Goal: Task Accomplishment & Management: Complete application form

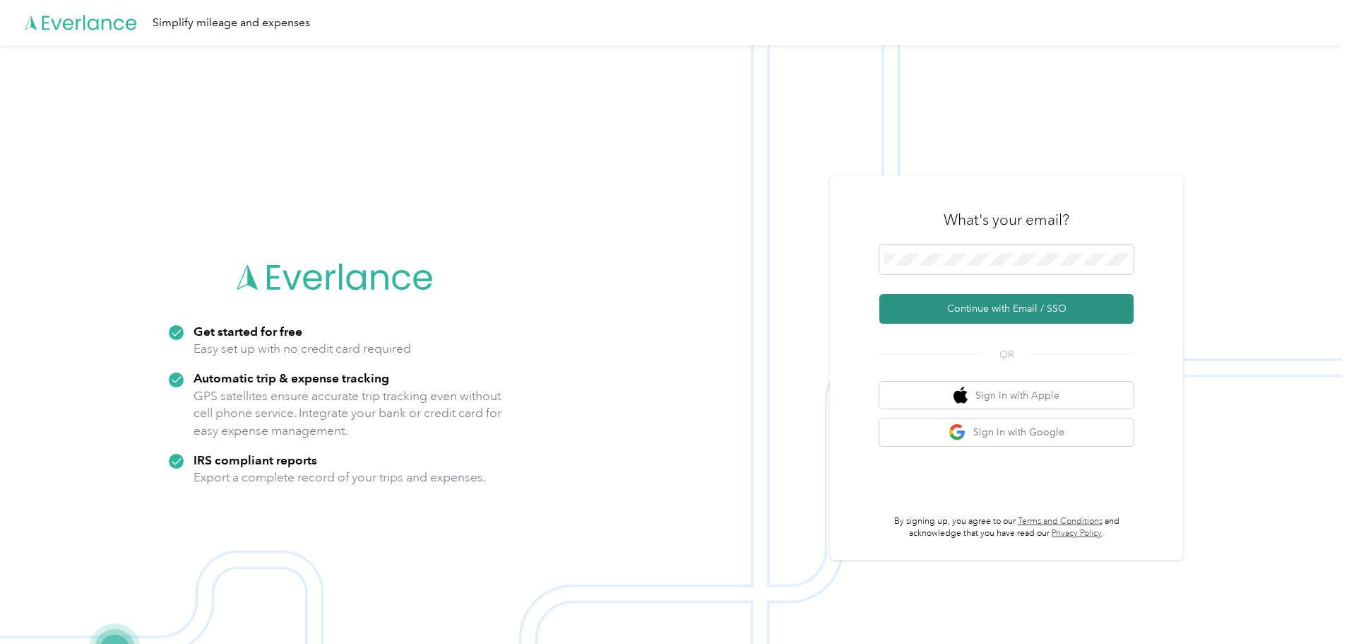
click at [947, 303] on button "Continue with Email / SSO" at bounding box center [1007, 309] width 254 height 30
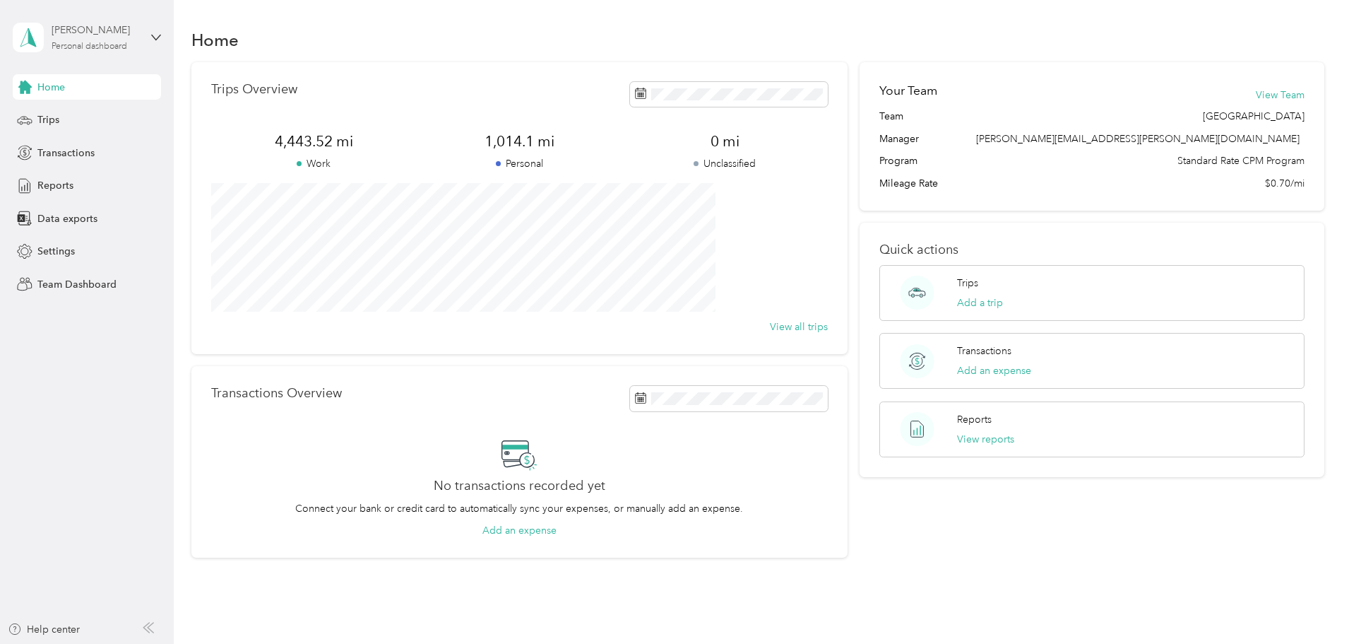
click at [76, 47] on div "Personal dashboard" at bounding box center [90, 46] width 76 height 8
click at [70, 119] on div "Team dashboard" at bounding box center [241, 116] width 437 height 25
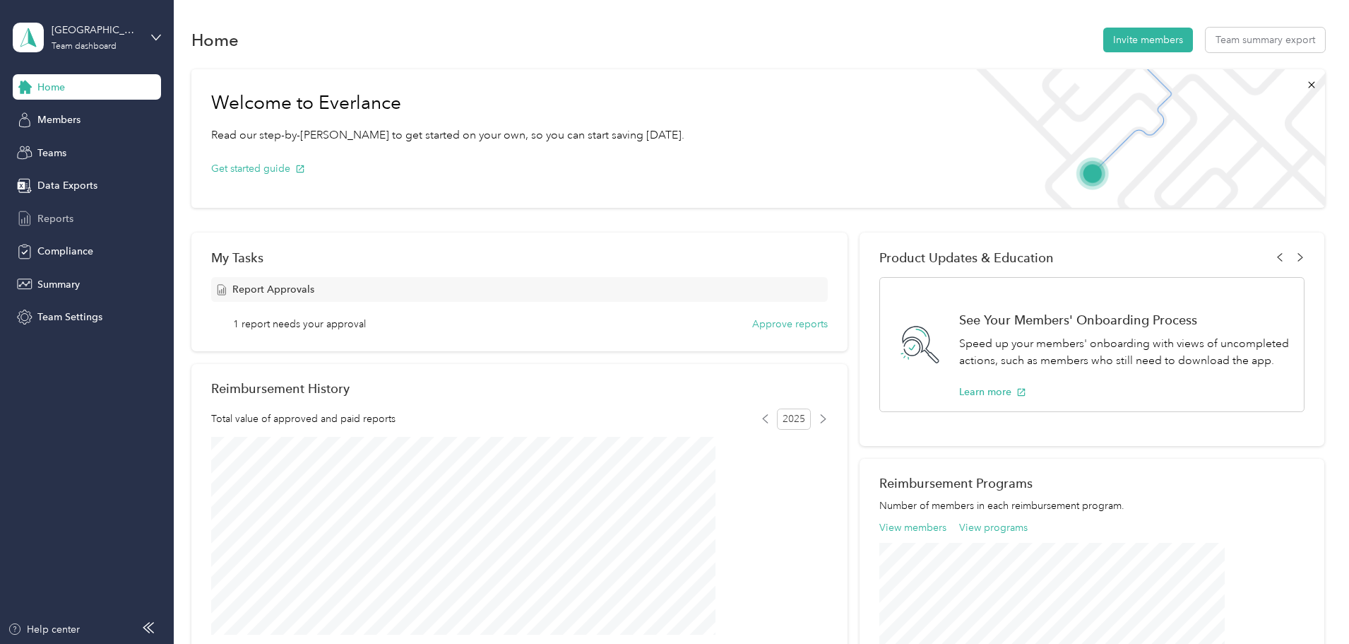
click at [59, 214] on span "Reports" at bounding box center [55, 218] width 36 height 15
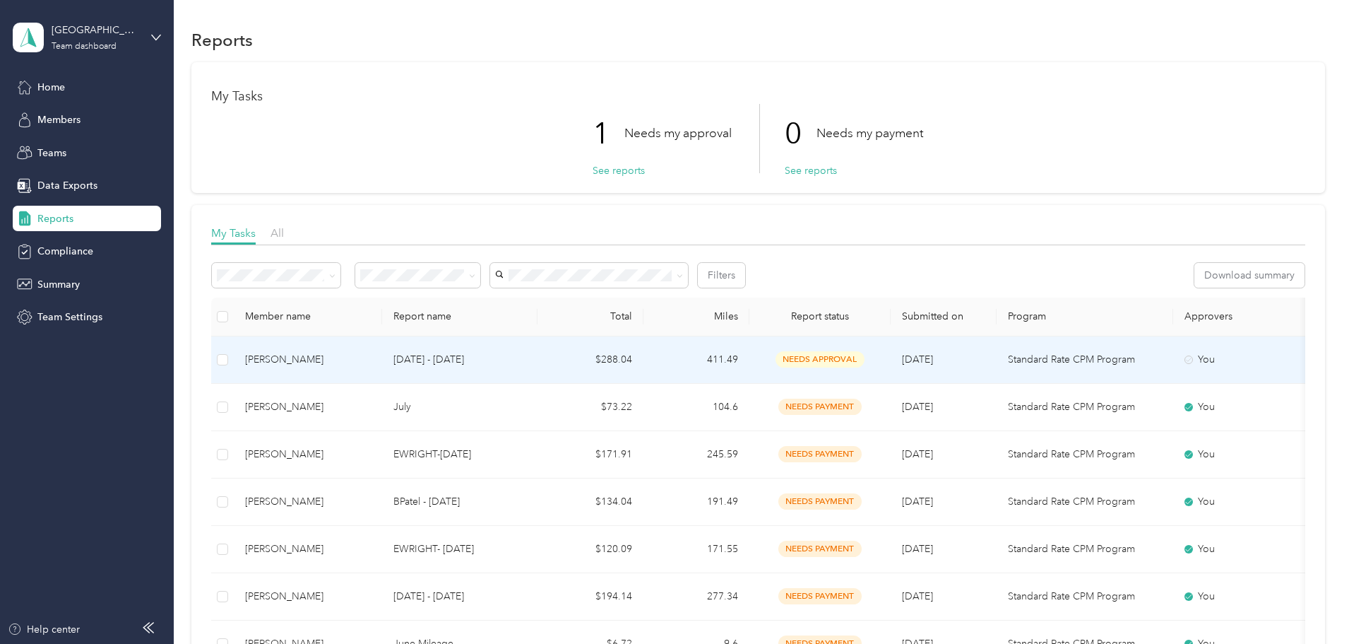
click at [369, 362] on div "[PERSON_NAME]" at bounding box center [308, 360] width 126 height 16
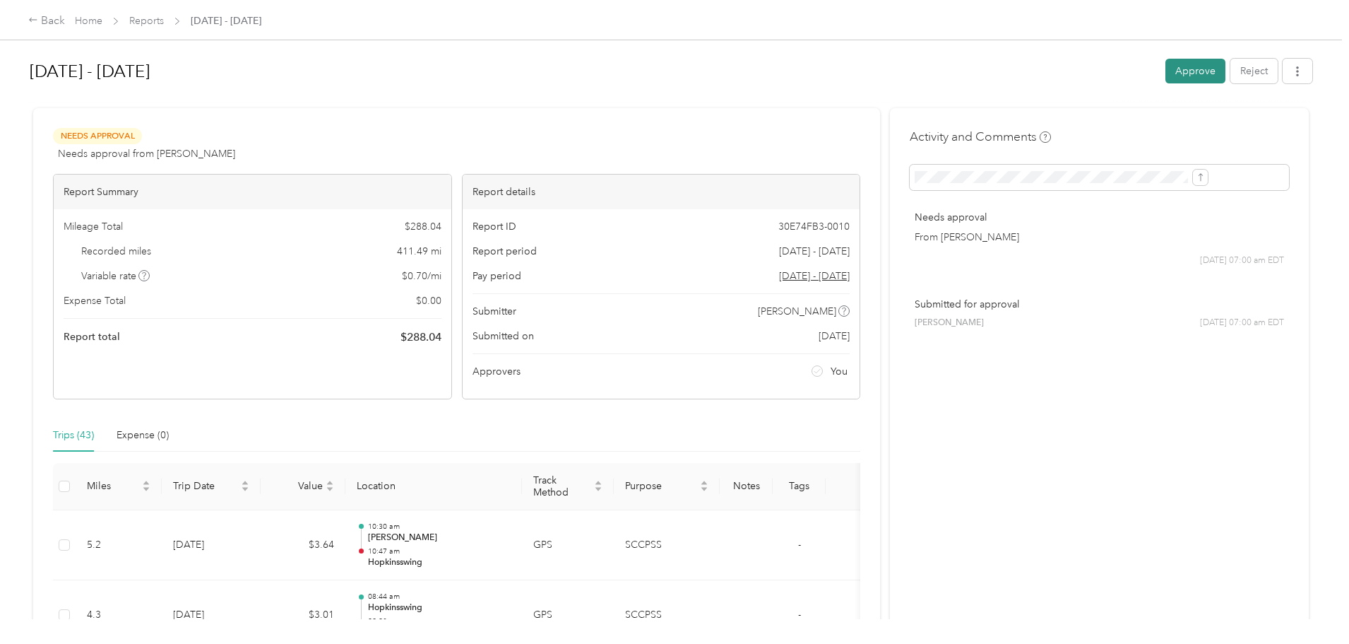
click at [1166, 66] on button "Approve" at bounding box center [1196, 71] width 60 height 25
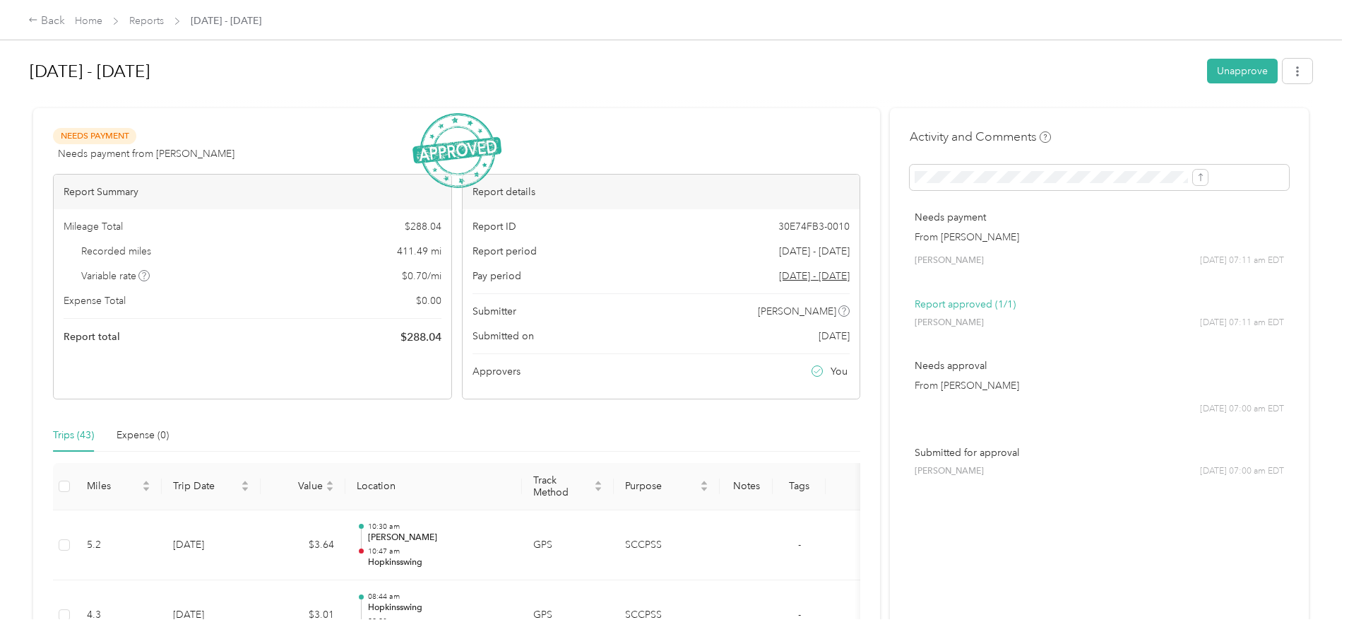
click at [102, 13] on span "Home" at bounding box center [89, 20] width 28 height 15
click at [65, 20] on div "Back" at bounding box center [46, 21] width 37 height 17
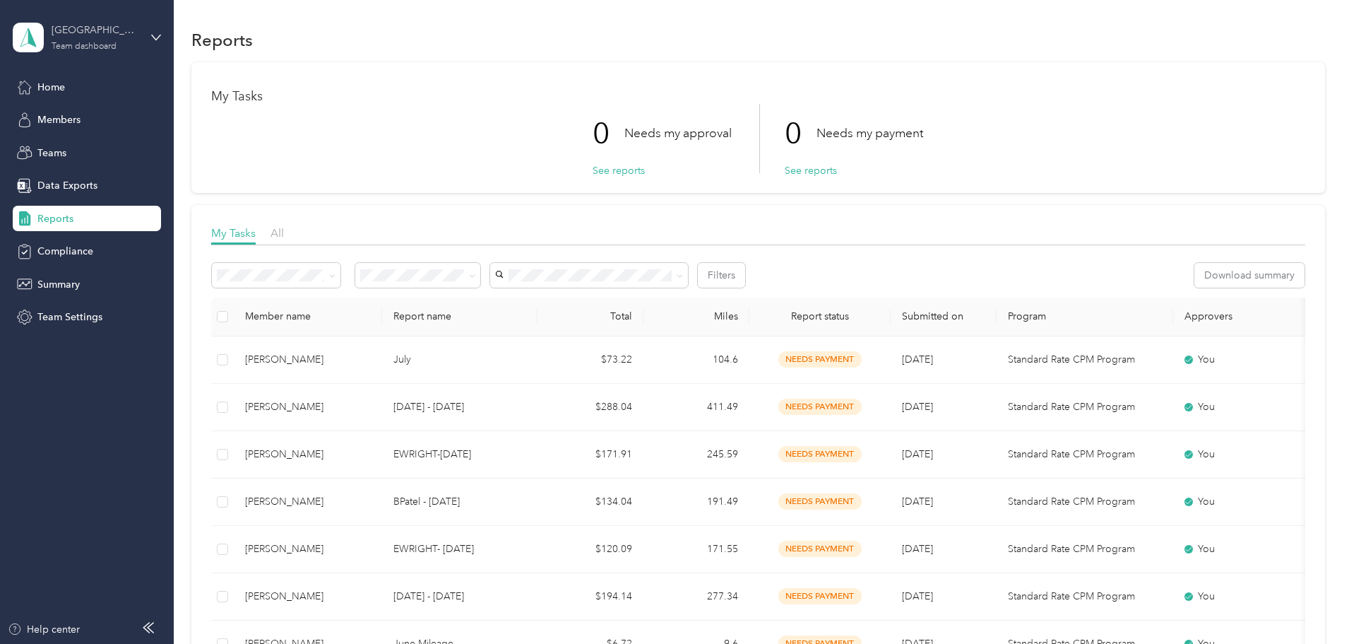
click at [102, 37] on div "[GEOGRAPHIC_DATA]" at bounding box center [96, 30] width 88 height 15
click at [80, 146] on div "Personal dashboard" at bounding box center [69, 148] width 89 height 15
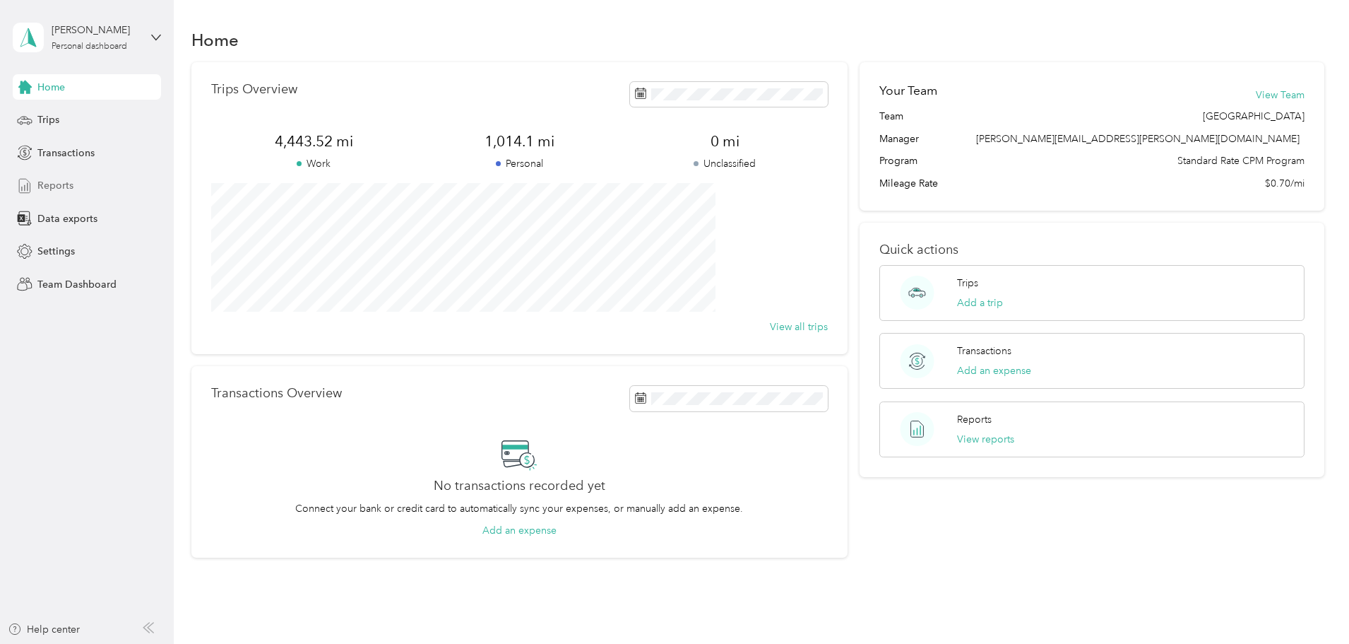
click at [64, 184] on span "Reports" at bounding box center [55, 185] width 36 height 15
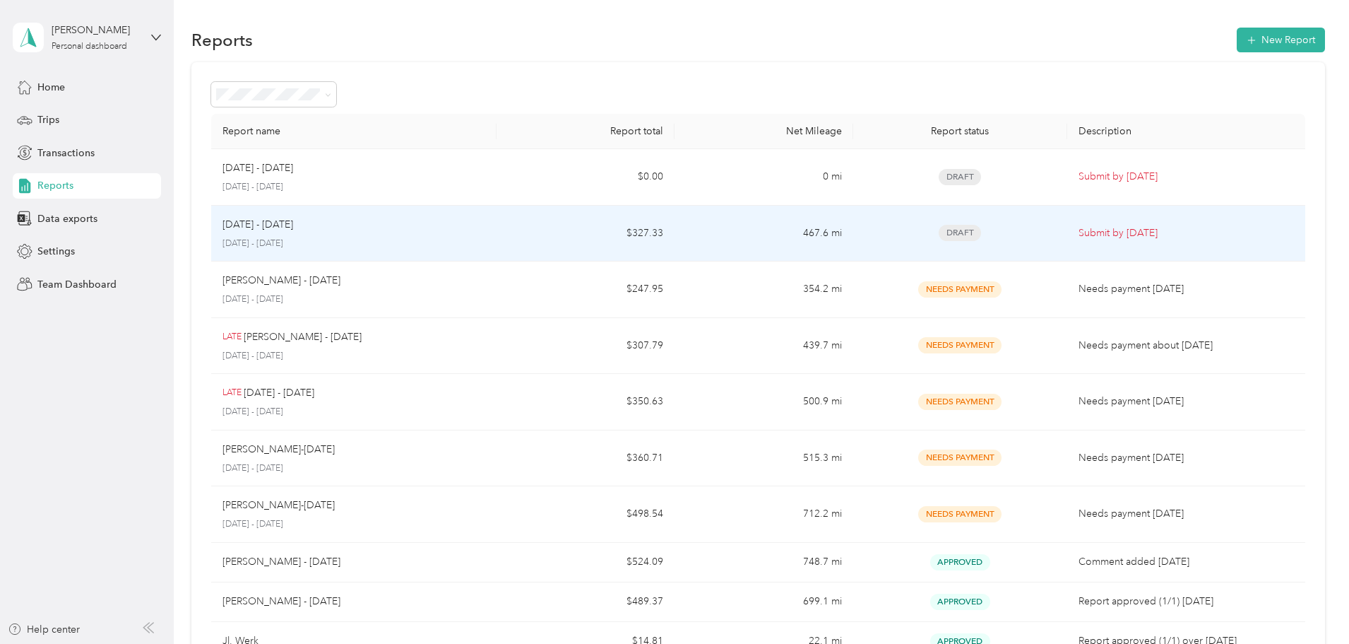
click at [651, 232] on td "$327.33" at bounding box center [586, 234] width 178 height 57
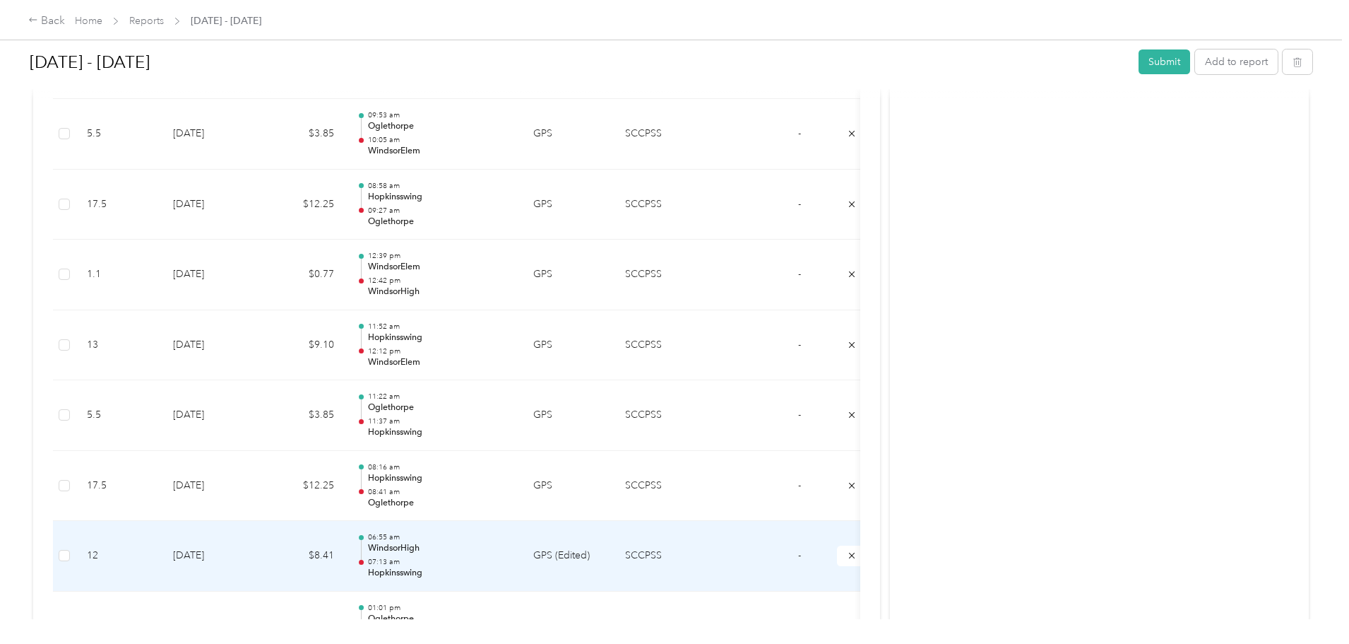
scroll to position [3108, 0]
click at [511, 569] on p "[STREET_ADDRESS]" at bounding box center [439, 573] width 143 height 13
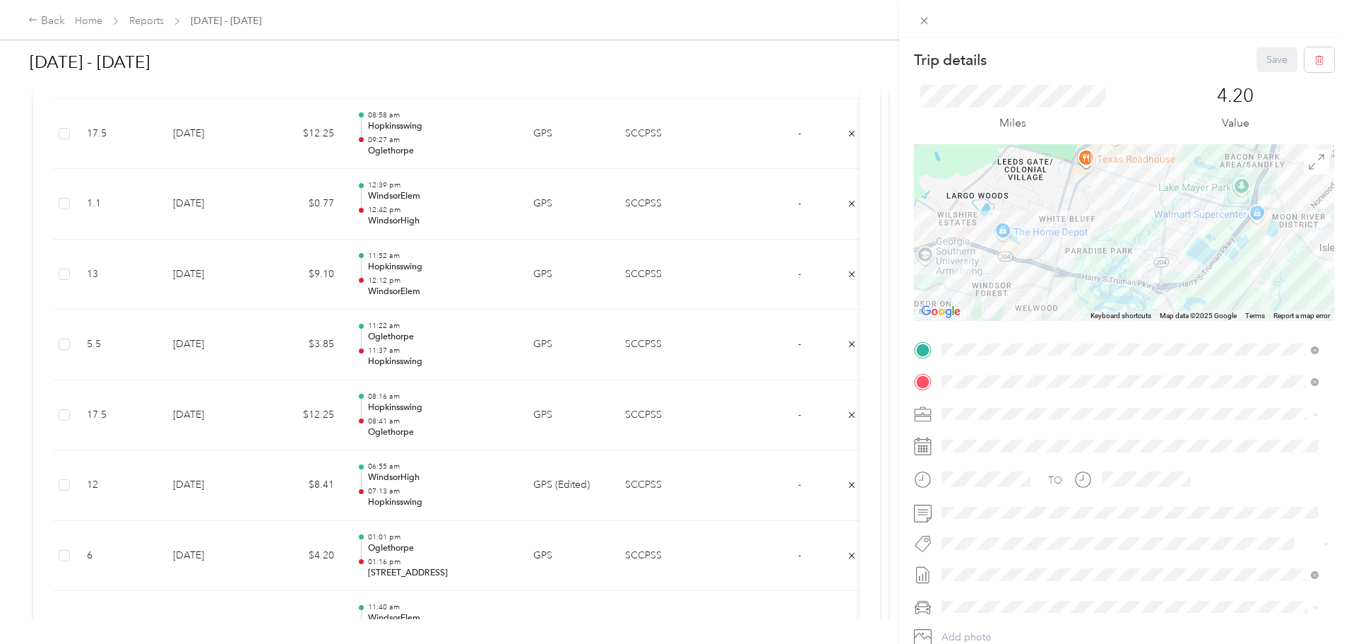
click at [1000, 446] on div "TEAM WindsorHigh [STREET_ADDRESS]" at bounding box center [1023, 442] width 109 height 35
click at [152, 22] on div "Trip details Save This trip cannot be edited because it is either under review,…" at bounding box center [674, 322] width 1349 height 644
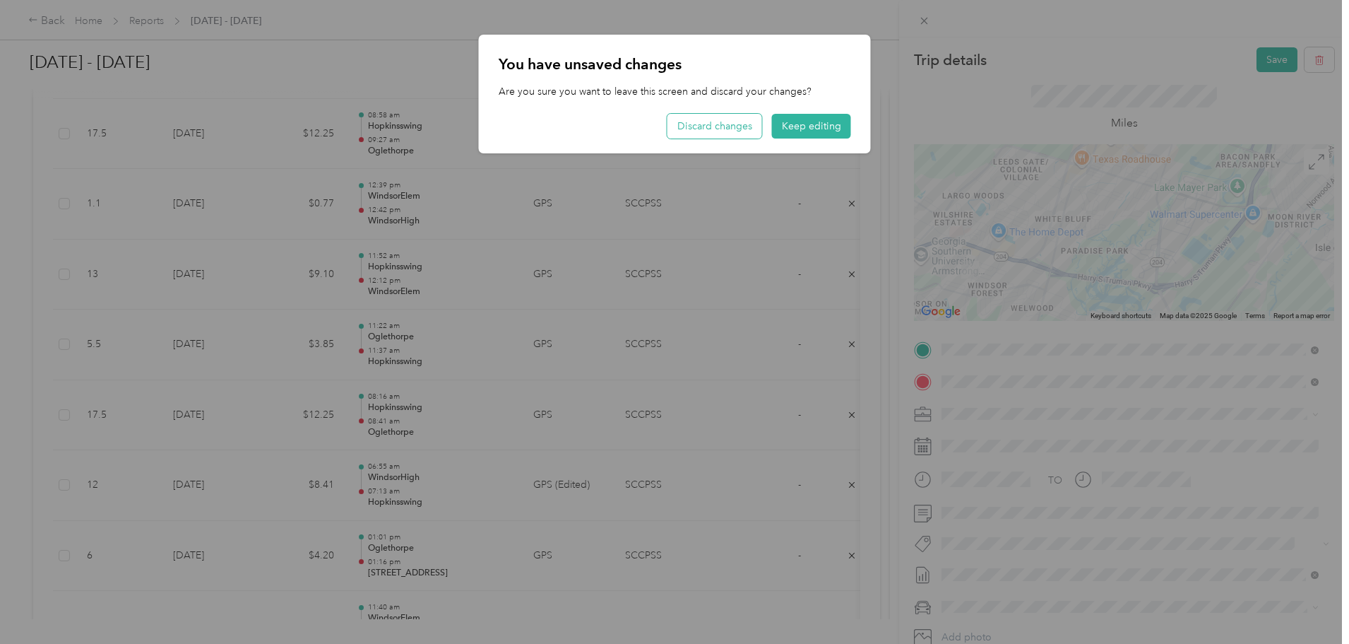
click at [713, 126] on button "Discard changes" at bounding box center [715, 126] width 95 height 25
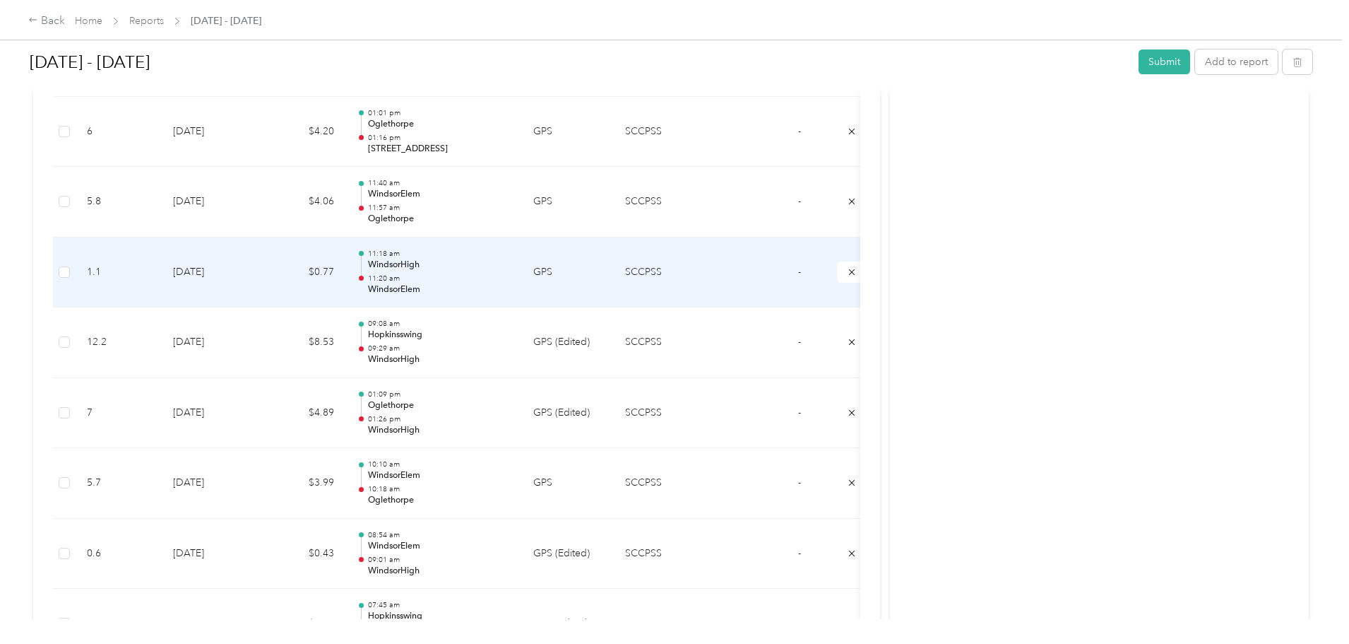
scroll to position [3462, 0]
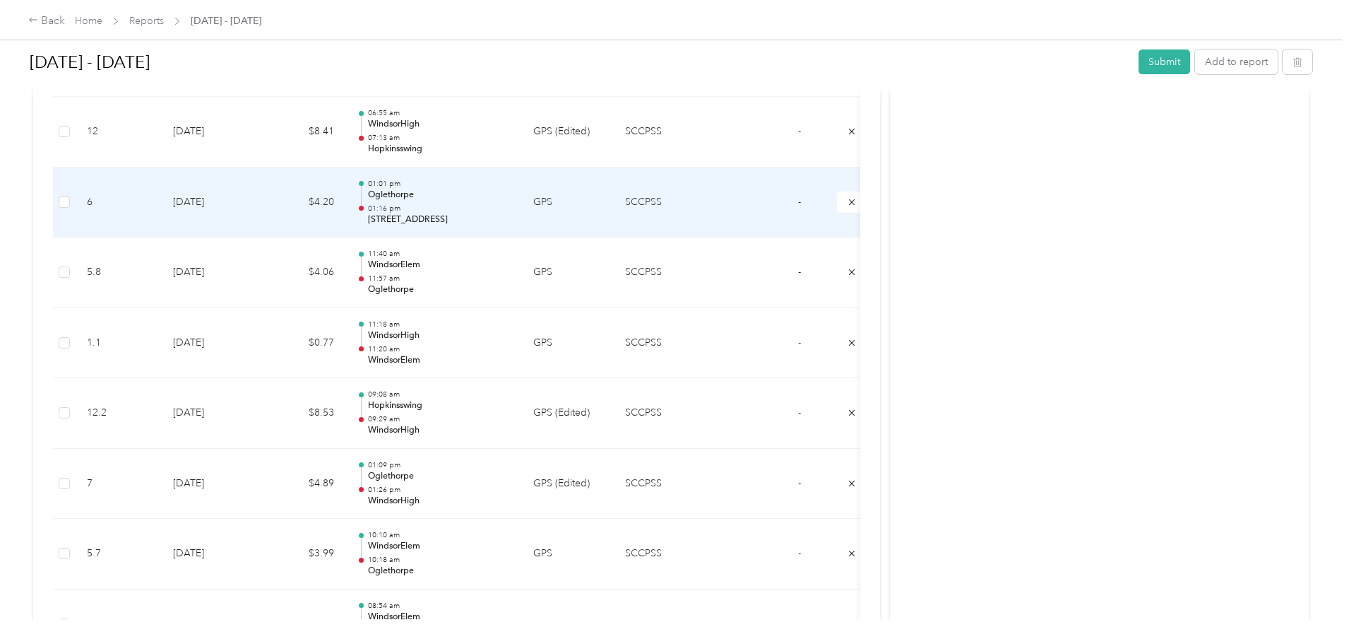
click at [511, 218] on p "[STREET_ADDRESS]" at bounding box center [439, 219] width 143 height 13
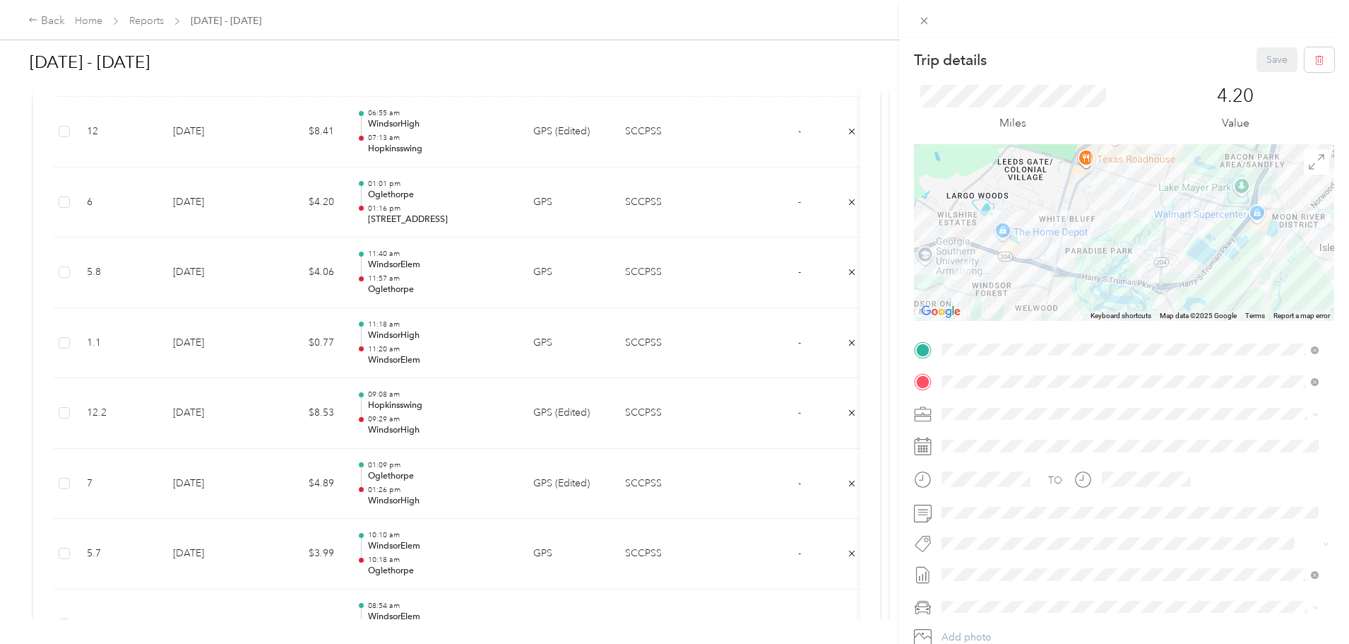
click at [562, 492] on div "Trip details Save This trip cannot be edited because it is either under review,…" at bounding box center [674, 322] width 1349 height 644
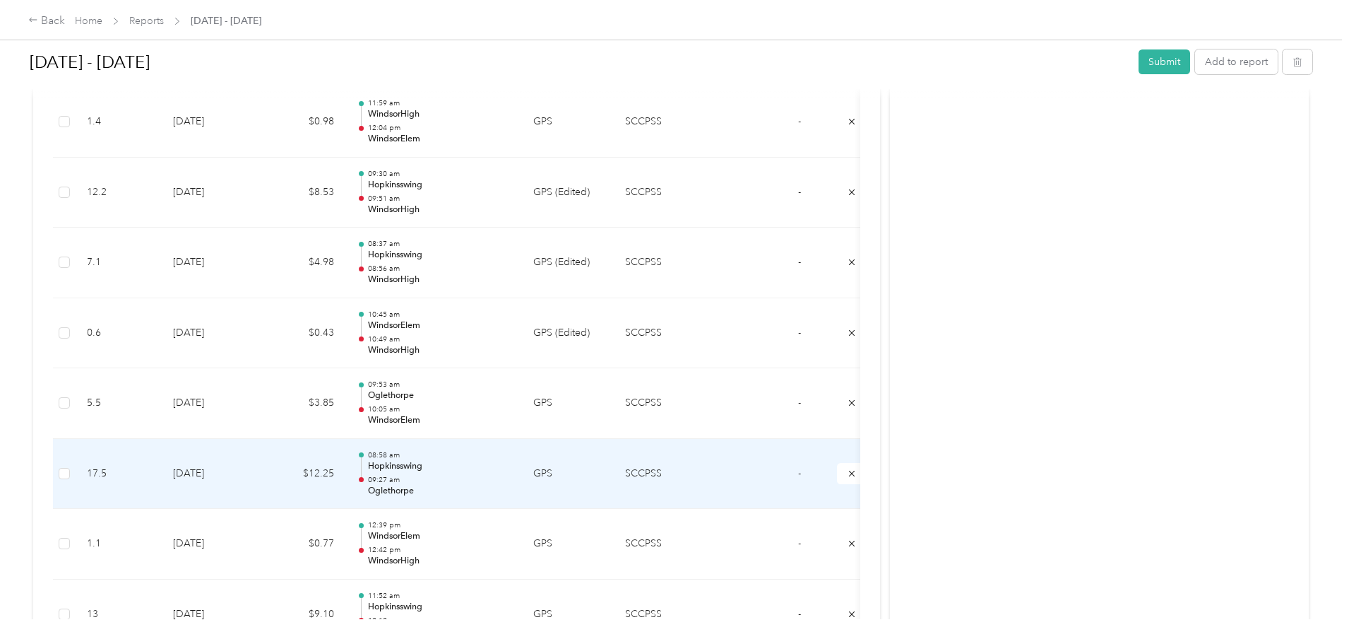
scroll to position [2698, 0]
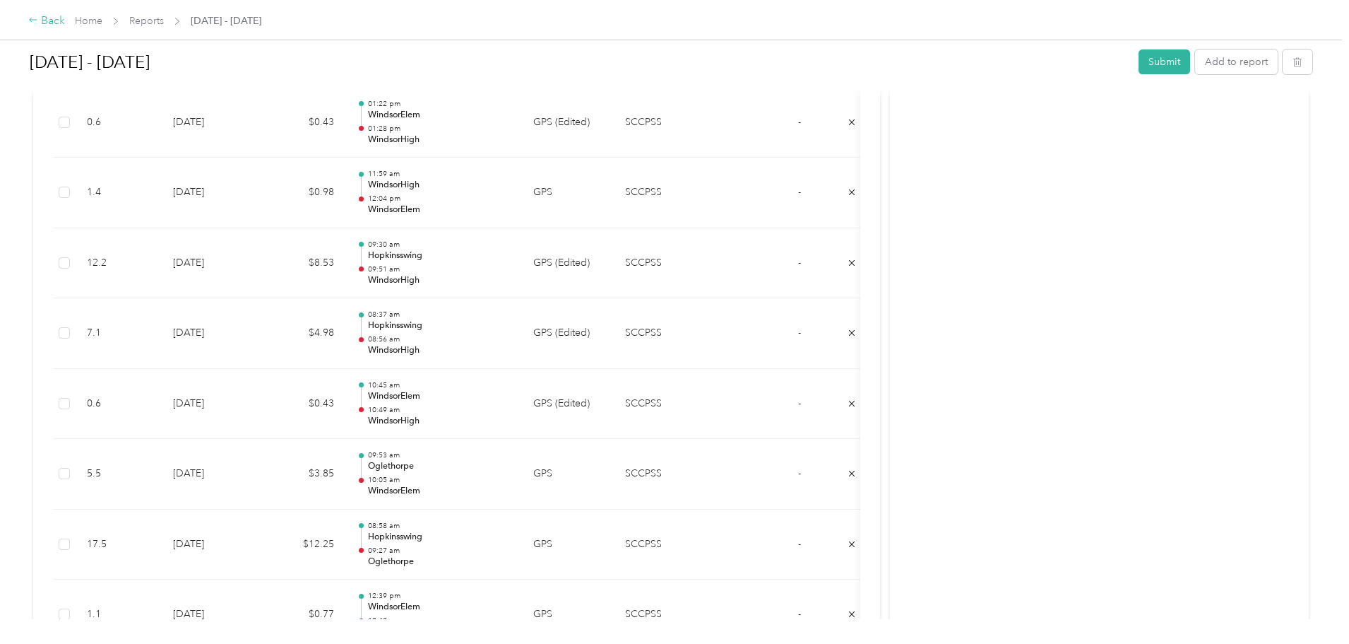
click at [65, 25] on div "Back" at bounding box center [46, 21] width 37 height 17
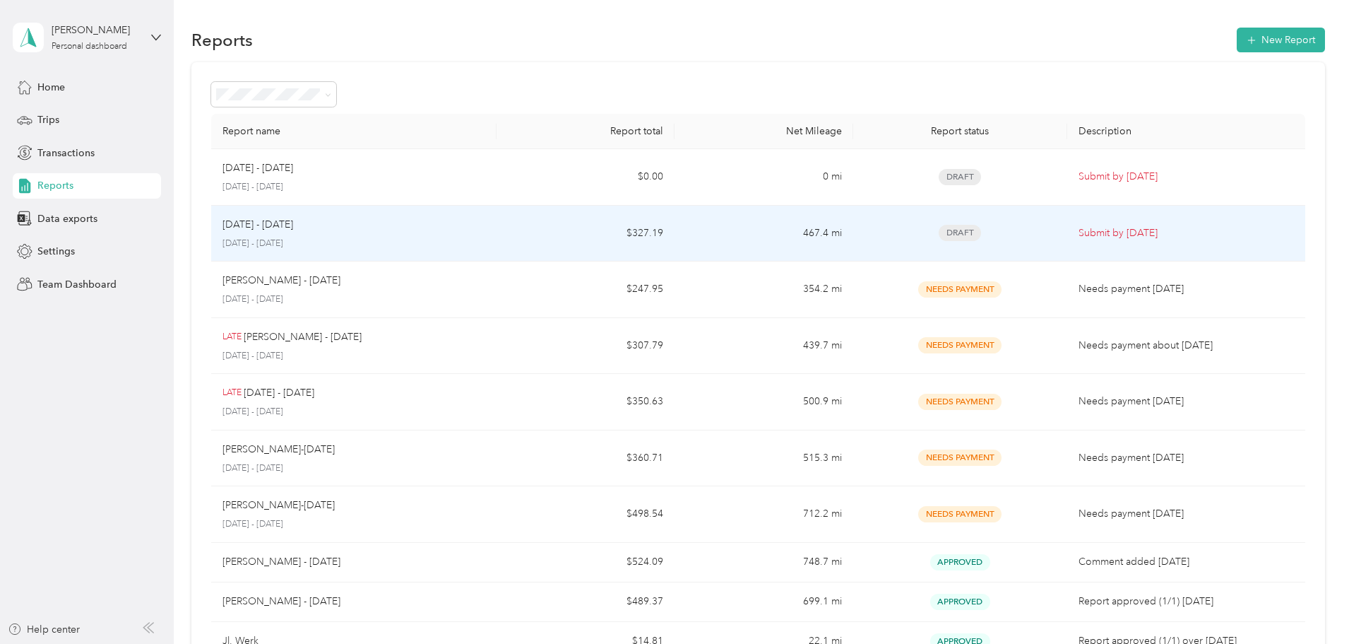
click at [293, 229] on p "[DATE] - [DATE]" at bounding box center [258, 225] width 71 height 16
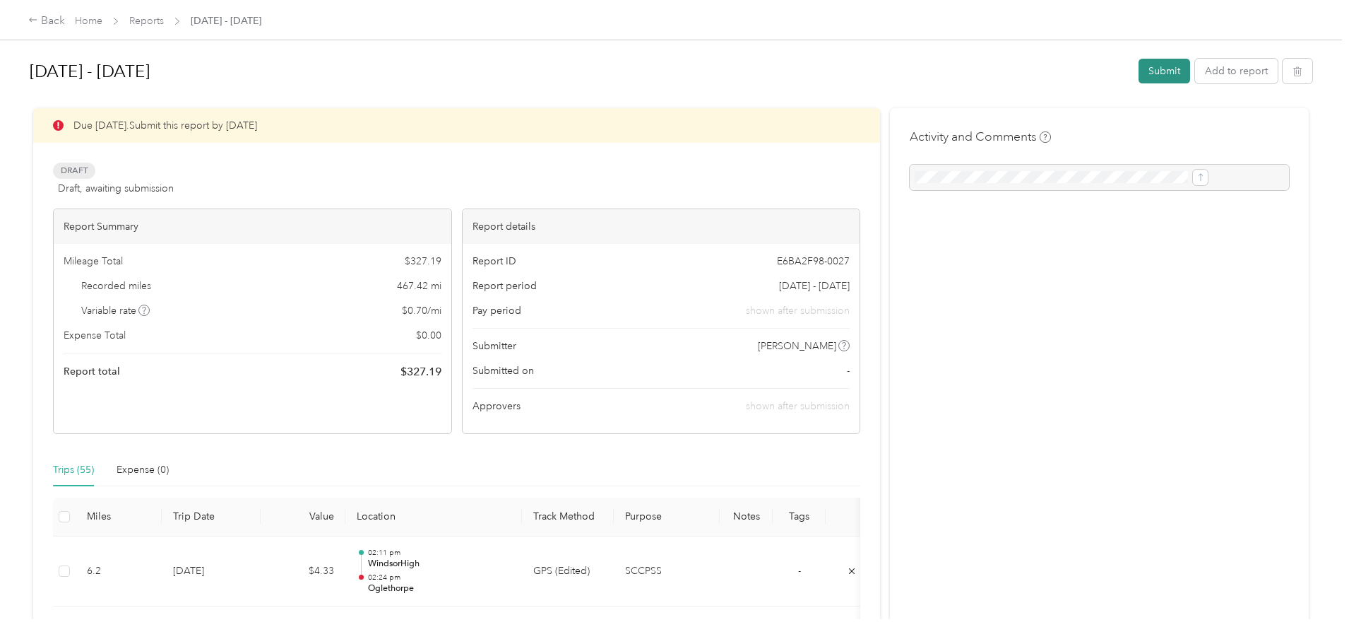
click at [1139, 71] on button "Submit" at bounding box center [1165, 71] width 52 height 25
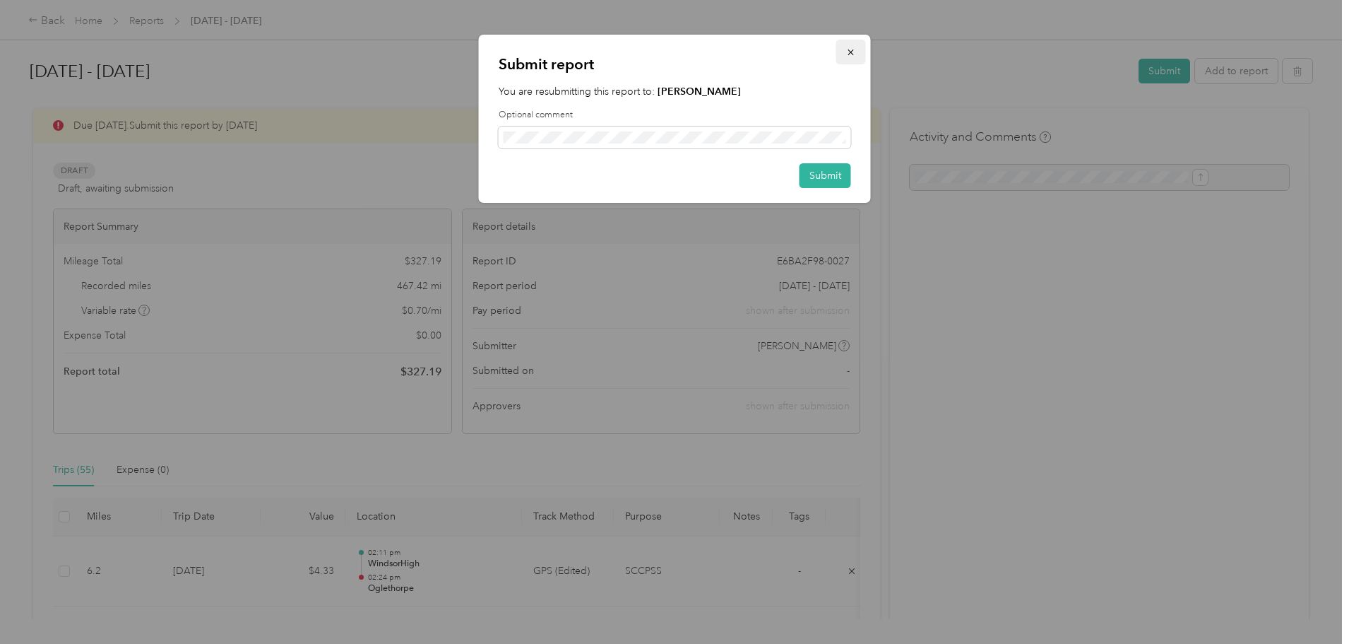
click at [858, 46] on button "button" at bounding box center [851, 52] width 30 height 25
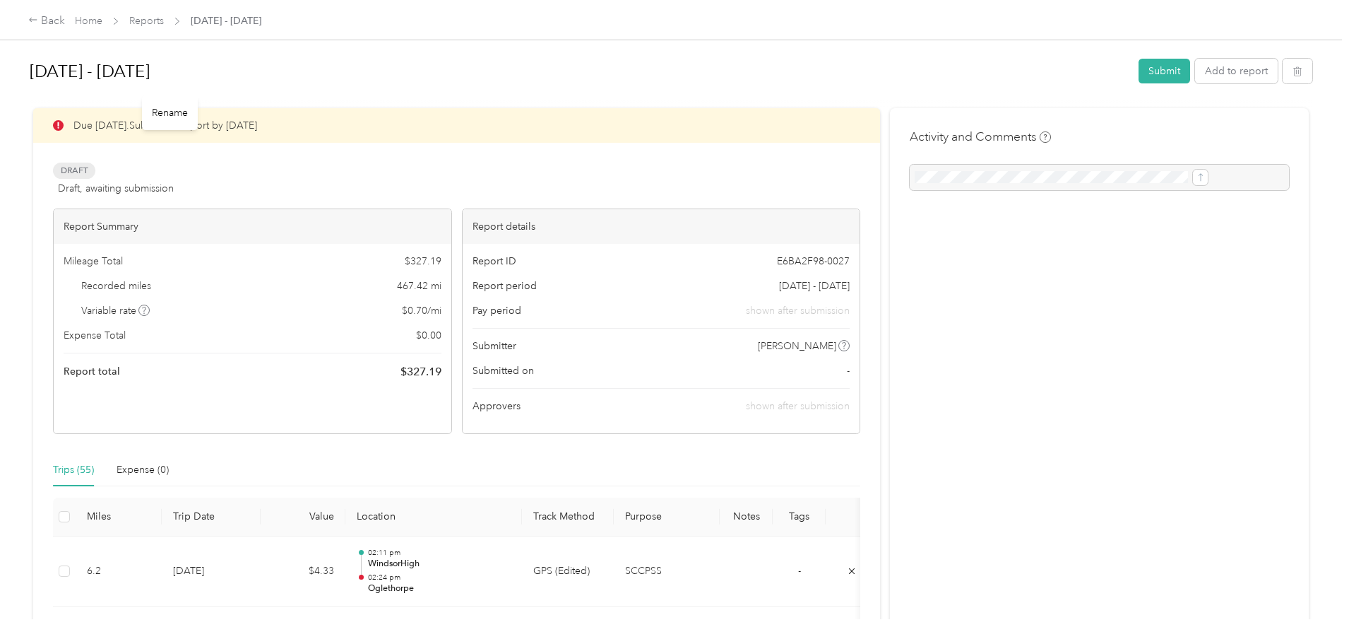
click at [254, 66] on h1 "[DATE] - [DATE]" at bounding box center [579, 71] width 1099 height 34
click at [1139, 73] on button "Submit" at bounding box center [1165, 71] width 52 height 25
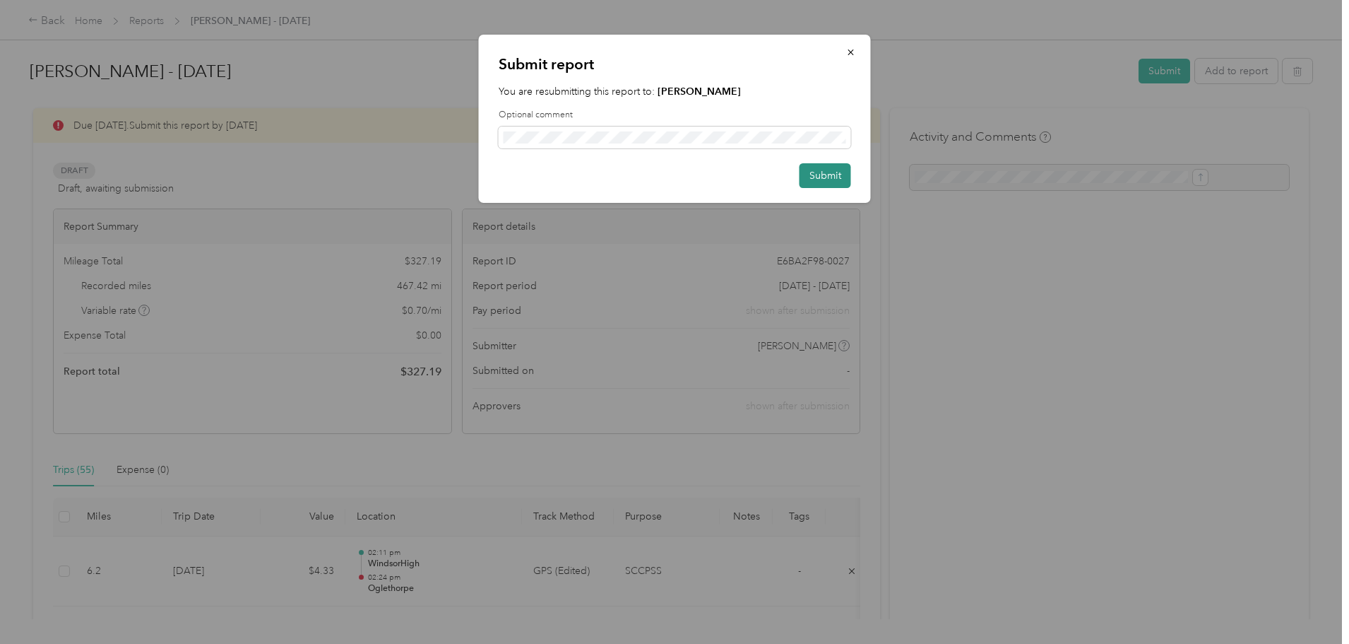
click at [825, 175] on button "Submit" at bounding box center [826, 175] width 52 height 25
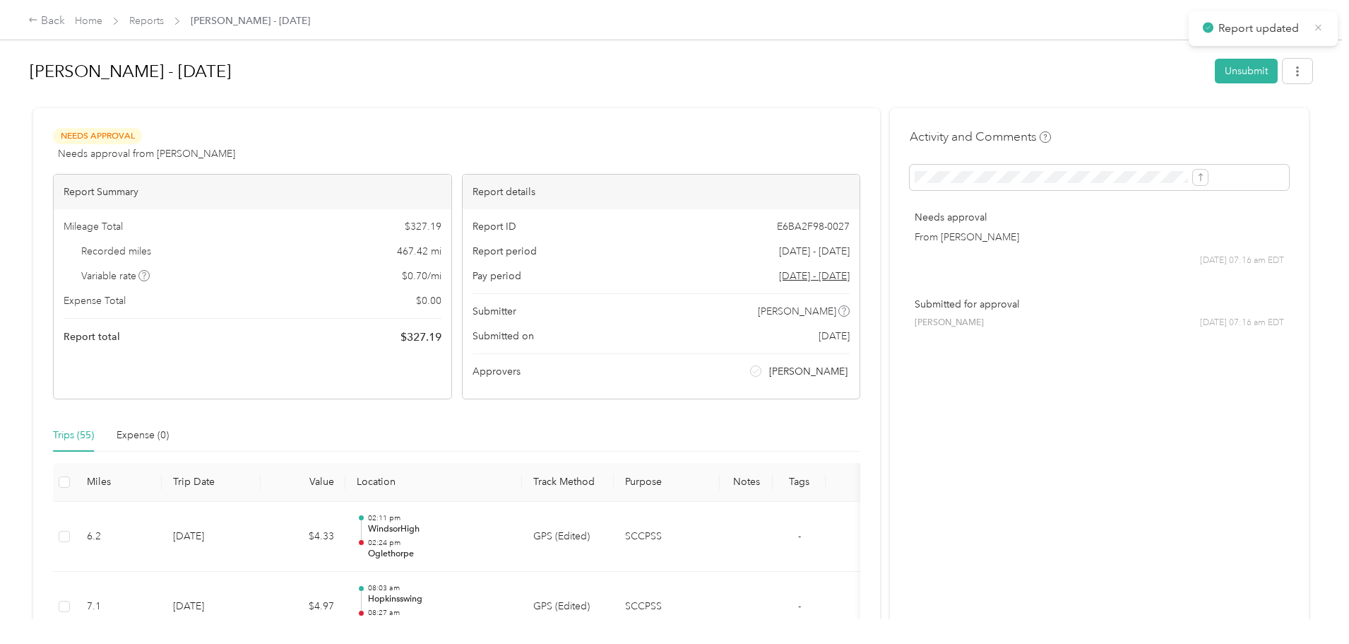
click at [1321, 28] on icon at bounding box center [1318, 27] width 11 height 13
